Goal: Communication & Community: Answer question/provide support

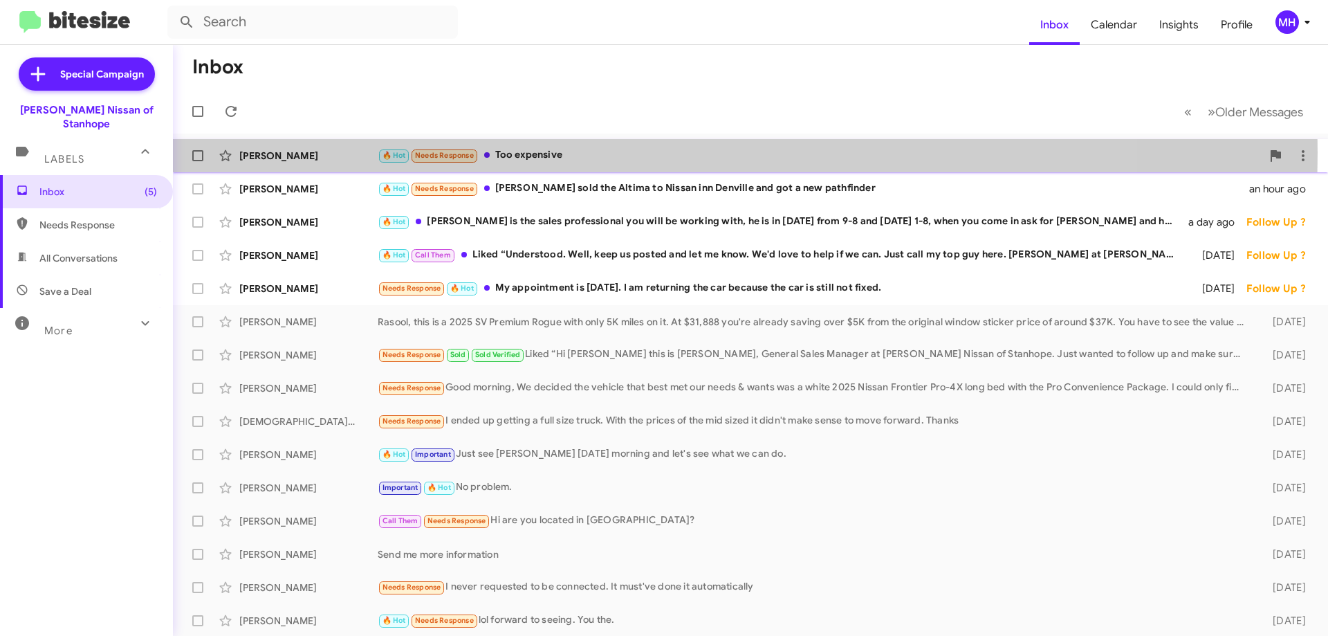
click at [525, 152] on div "🔥 Hot Needs Response Too expensive" at bounding box center [820, 155] width 884 height 16
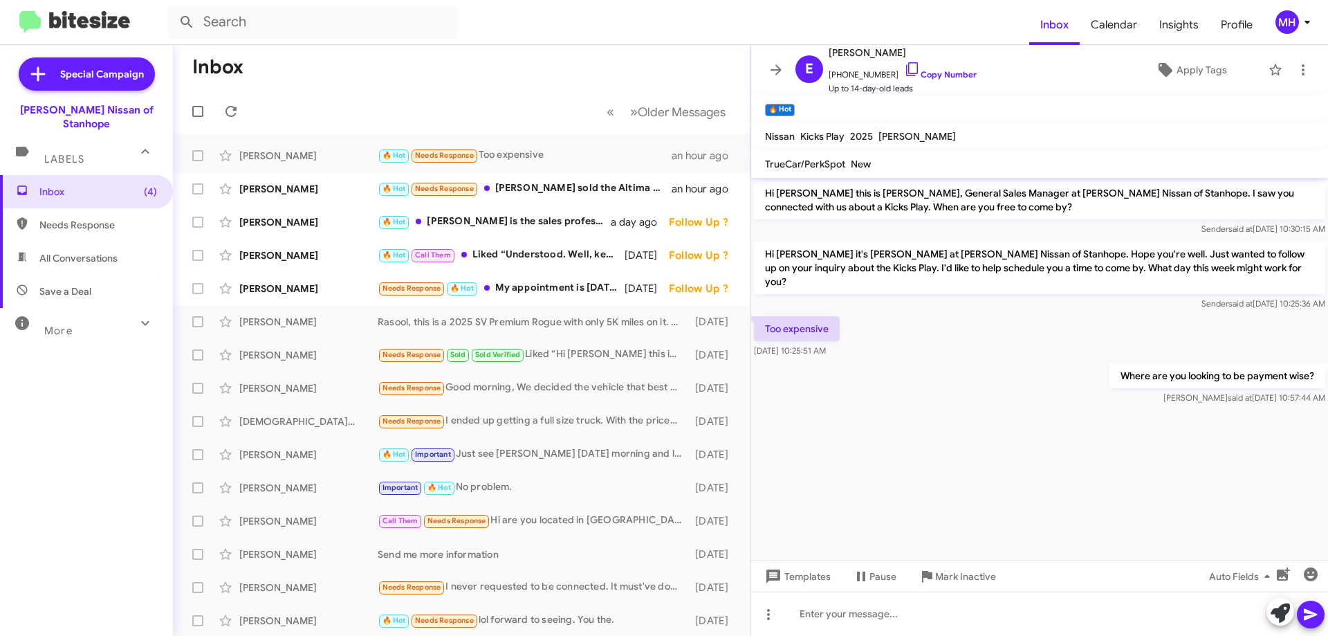
click at [88, 251] on span "All Conversations" at bounding box center [78, 258] width 78 height 14
type input "in:all-conversations"
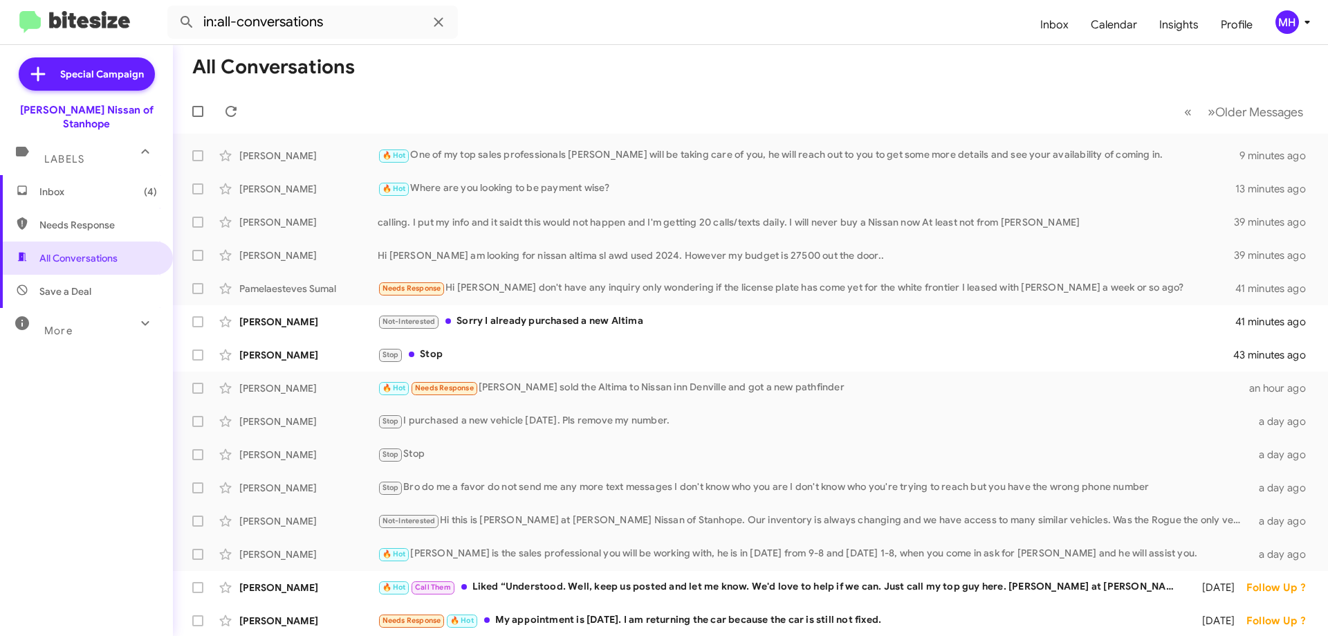
click at [100, 185] on span "Inbox (4)" at bounding box center [98, 192] width 118 height 14
